Goal: Navigation & Orientation: Find specific page/section

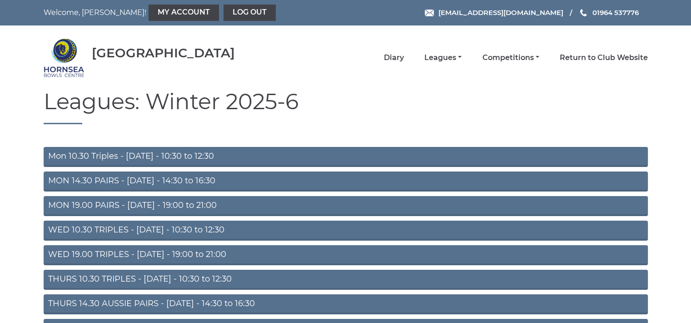
click at [160, 155] on link "Mon 10.30 Triples - [DATE] - 10:30 to 12:30" at bounding box center [346, 157] width 605 height 20
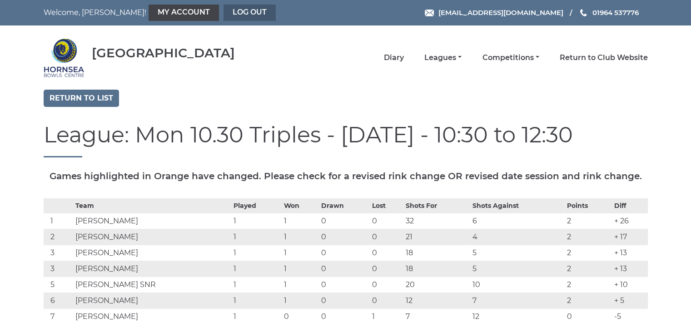
click at [224, 6] on link "Log out" at bounding box center [250, 13] width 52 height 16
